Goal: Task Accomplishment & Management: Complete application form

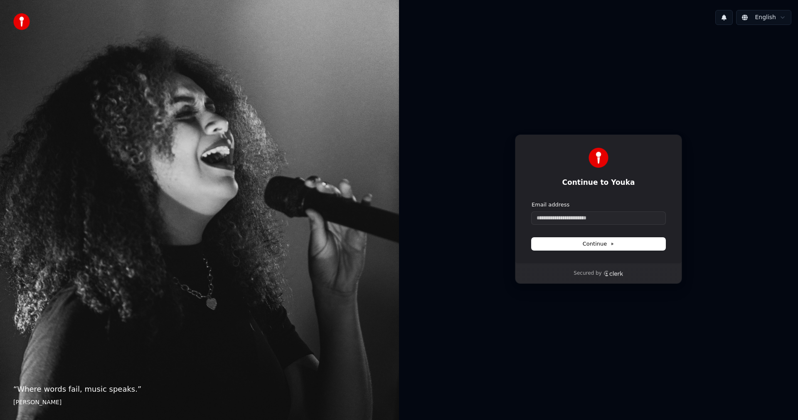
click at [649, 112] on div "Continue to Youka Continue with Google or Email address Continue Secured by" at bounding box center [598, 209] width 399 height 355
click at [612, 247] on button "Continue" at bounding box center [599, 243] width 134 height 12
click at [678, 176] on div "Continue to Youka Continue with Google or Email address Continue" at bounding box center [598, 198] width 167 height 129
click at [613, 215] on input "Email address" at bounding box center [599, 218] width 134 height 12
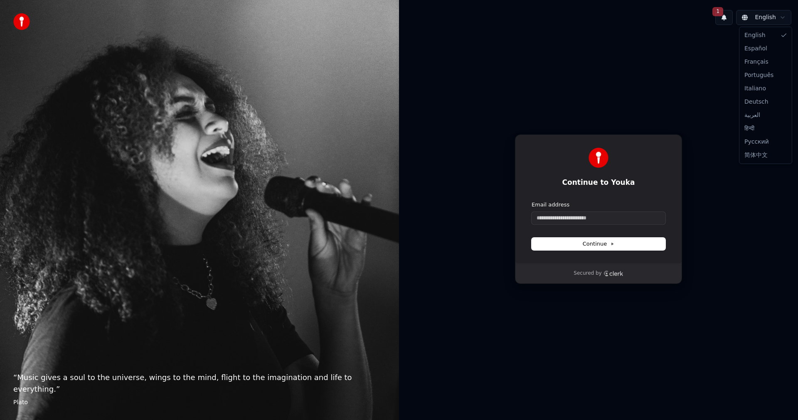
click at [766, 15] on html "“ Music gives a soul to the universe, wings to the mind, flight to the imaginat…" at bounding box center [399, 210] width 798 height 420
click at [501, 72] on html "“ Music gives a soul to the universe, wings to the mind, flight to the imaginat…" at bounding box center [399, 210] width 798 height 420
click at [569, 219] on input "Email address" at bounding box center [599, 218] width 134 height 12
